Goal: Task Accomplishment & Management: Manage account settings

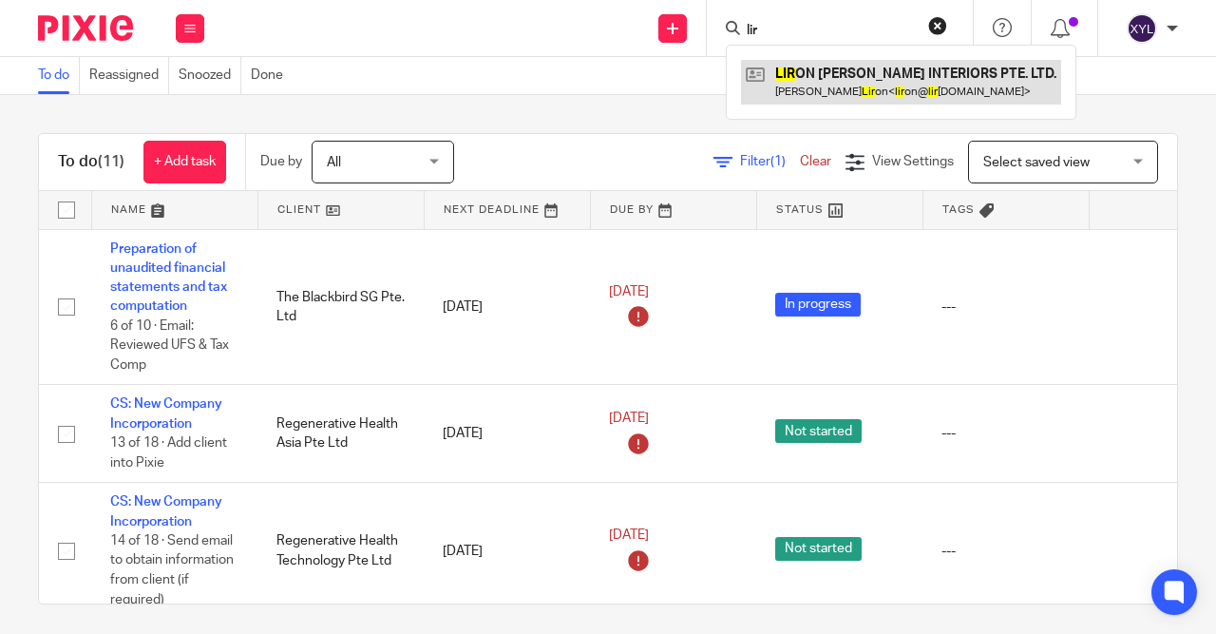
type input "lir"
click at [838, 88] on link at bounding box center [901, 82] width 320 height 44
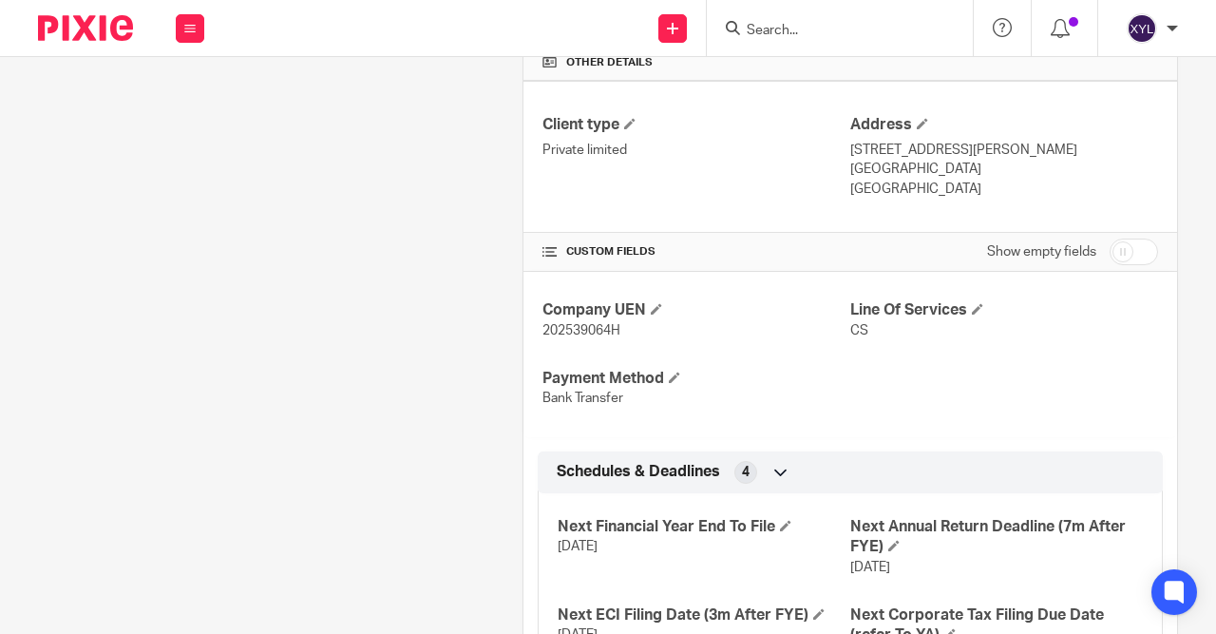
scroll to position [716, 0]
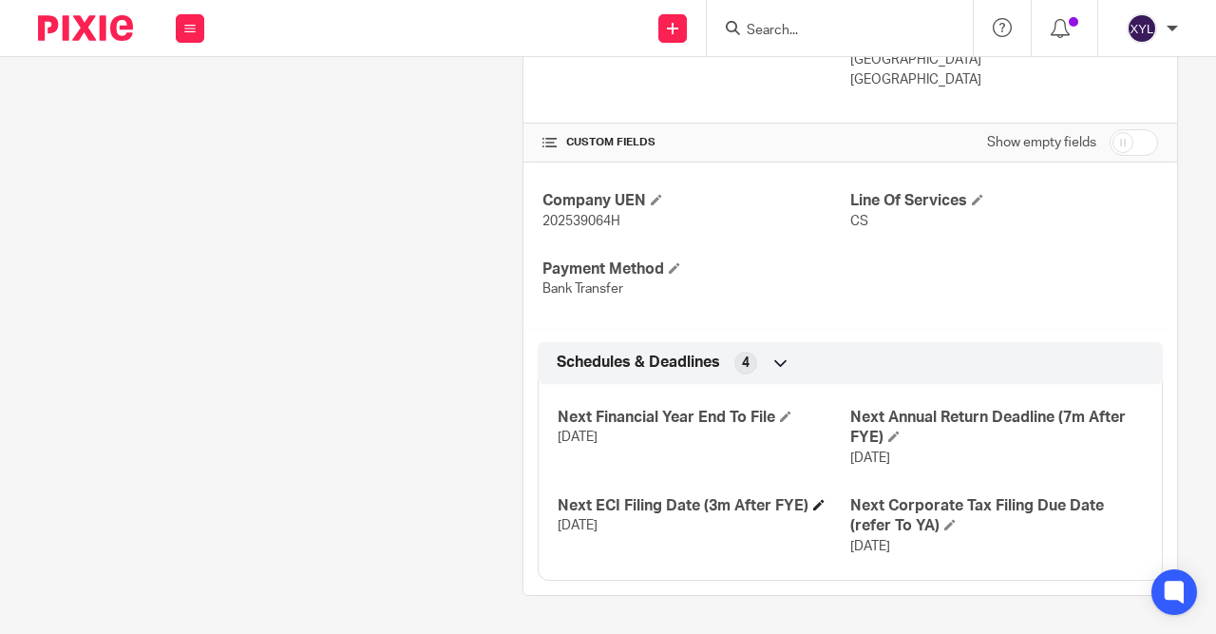
click at [811, 506] on h4 "Next ECI Filing Date (3m After FYE)" at bounding box center [704, 506] width 293 height 20
click at [809, 510] on h4 "Next ECI Filing Date (3m After FYE)" at bounding box center [704, 506] width 293 height 20
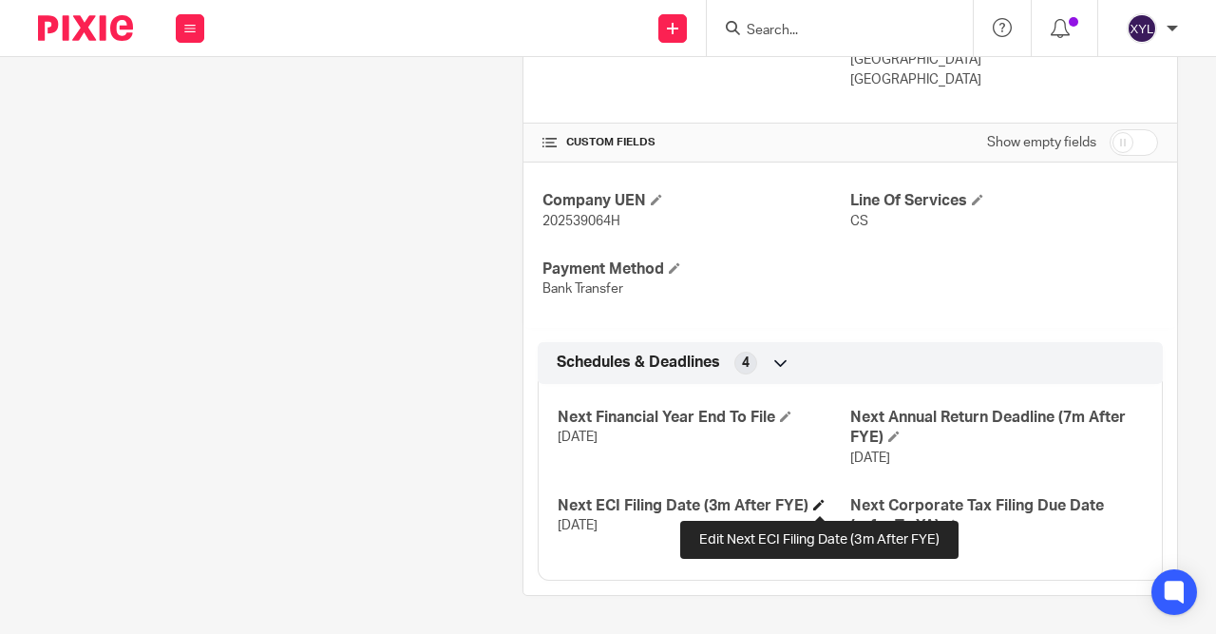
click at [822, 502] on span at bounding box center [818, 504] width 11 height 11
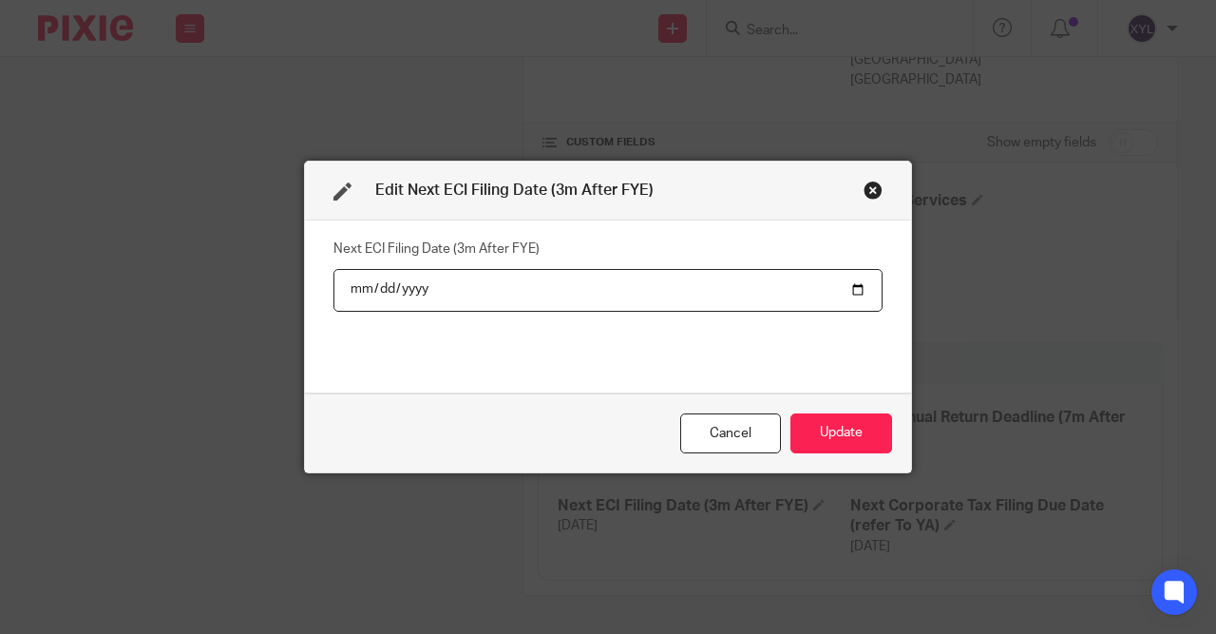
click at [421, 286] on input "2026-11-30" at bounding box center [607, 290] width 549 height 43
type input "2027-11-30"
click at [477, 360] on div "Next ECI Filing Date (3m After FYE) 2027-11-30" at bounding box center [607, 306] width 549 height 142
click at [865, 445] on button "Update" at bounding box center [841, 433] width 102 height 41
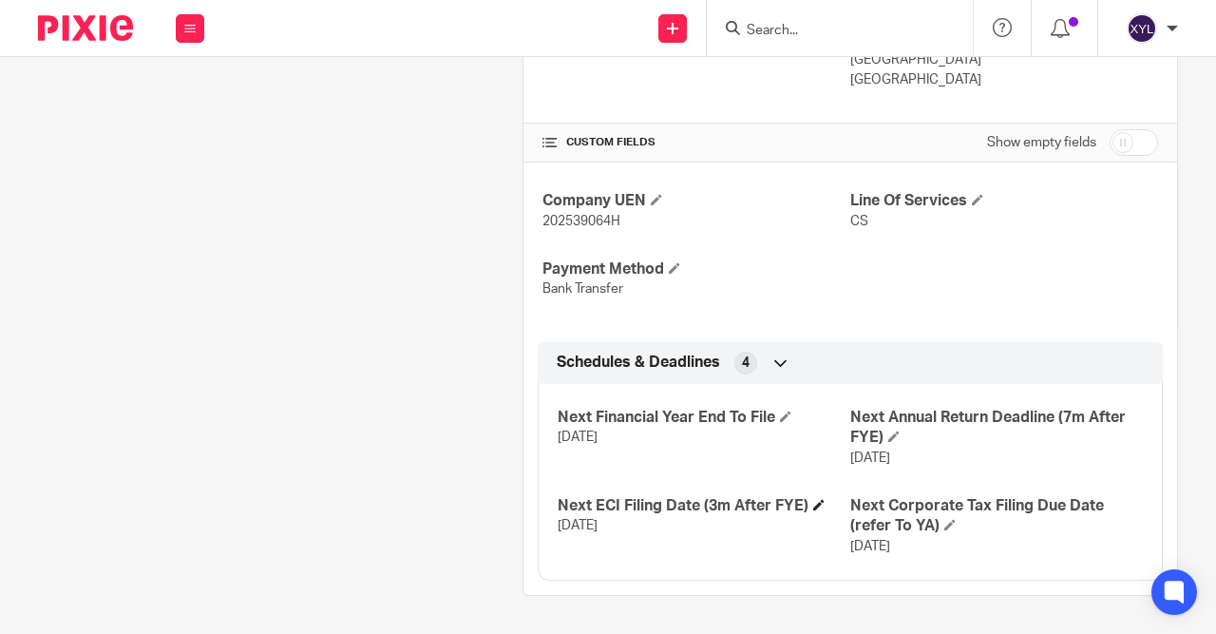
click at [807, 508] on h4 "Next ECI Filing Date (3m After FYE)" at bounding box center [704, 506] width 293 height 20
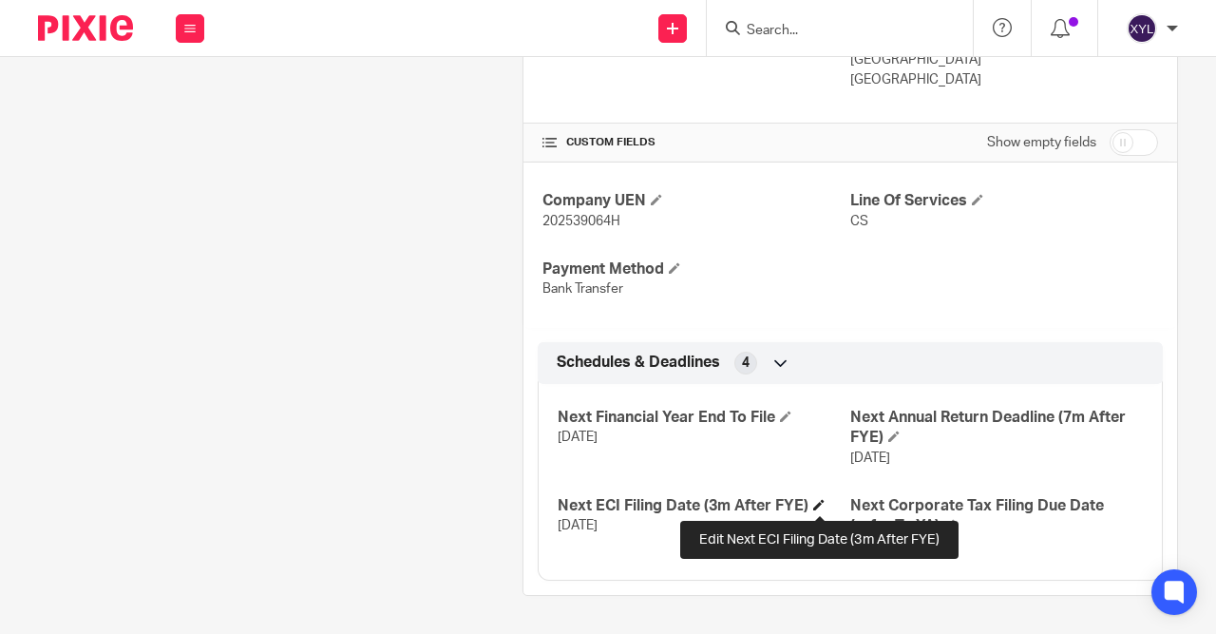
click at [821, 506] on span at bounding box center [818, 504] width 11 height 11
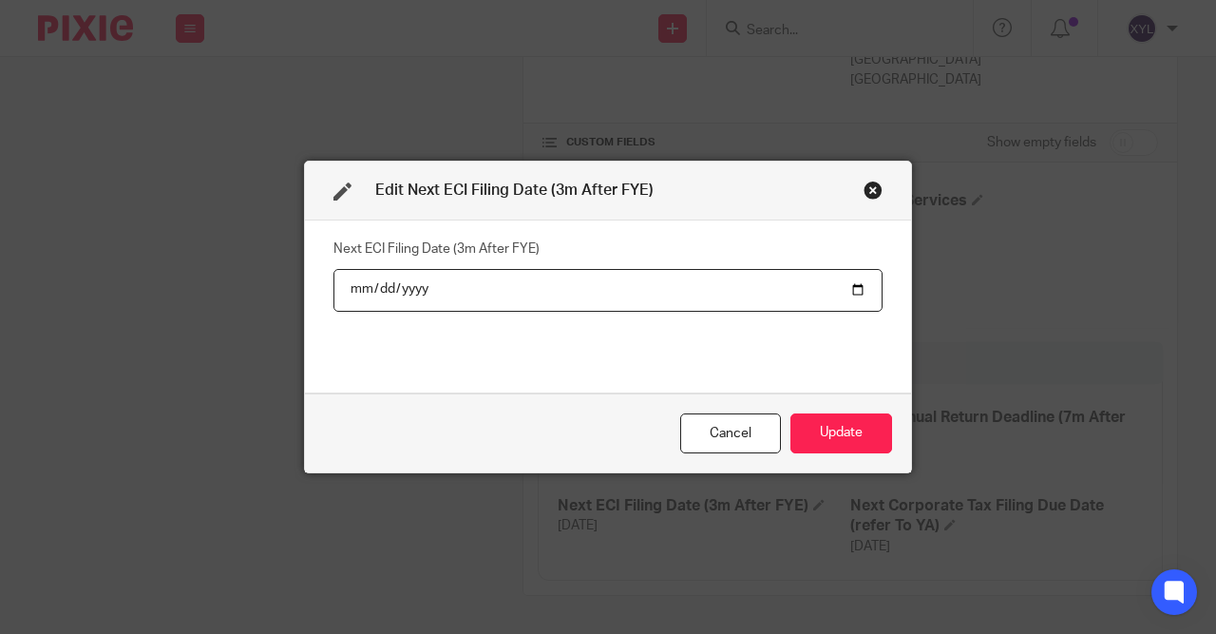
click at [421, 286] on input "2027-11-30" at bounding box center [607, 290] width 549 height 43
type input "2026-11-30"
click at [827, 423] on button "Update" at bounding box center [841, 433] width 102 height 41
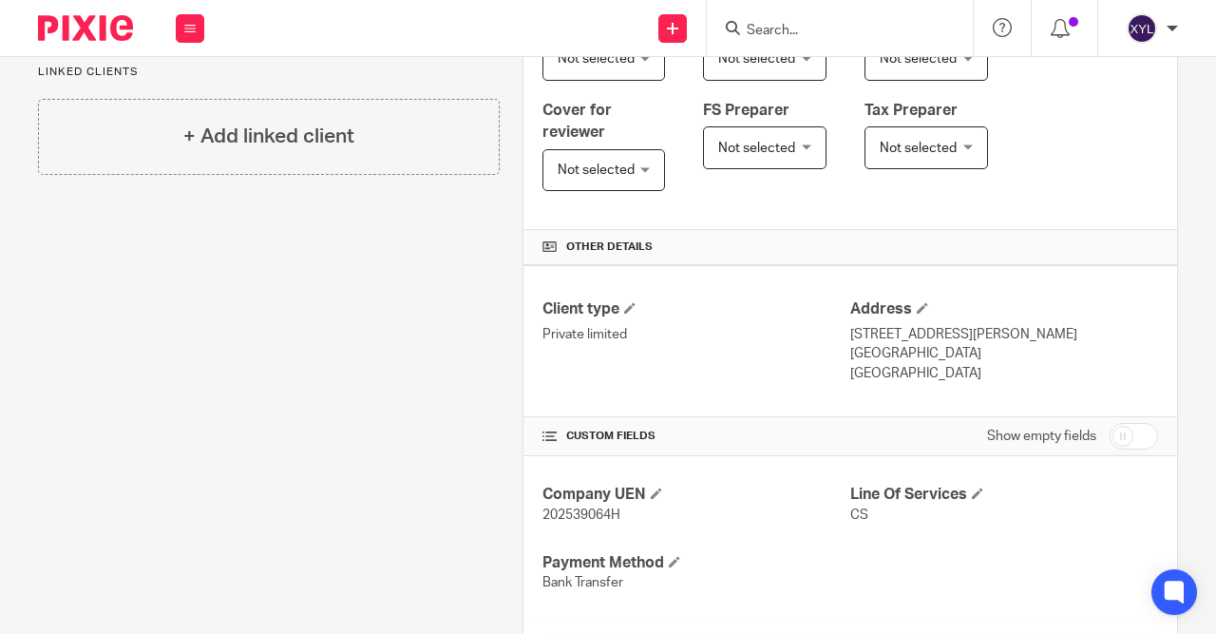
scroll to position [432, 0]
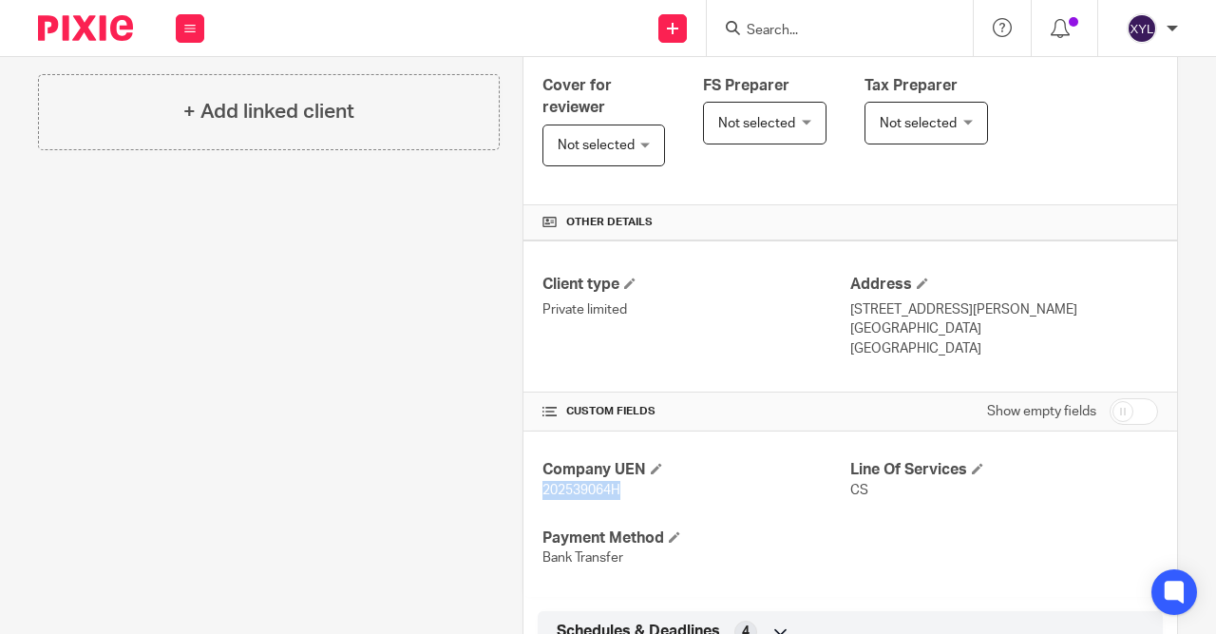
drag, startPoint x: 634, startPoint y: 507, endPoint x: 537, endPoint y: 499, distance: 98.2
click at [537, 499] on div "Company UEN 202539064H Line Of Services CS Payment Method Bank Transfer" at bounding box center [849, 513] width 653 height 165
copy span "202539064H"
